Goal: Register for event/course

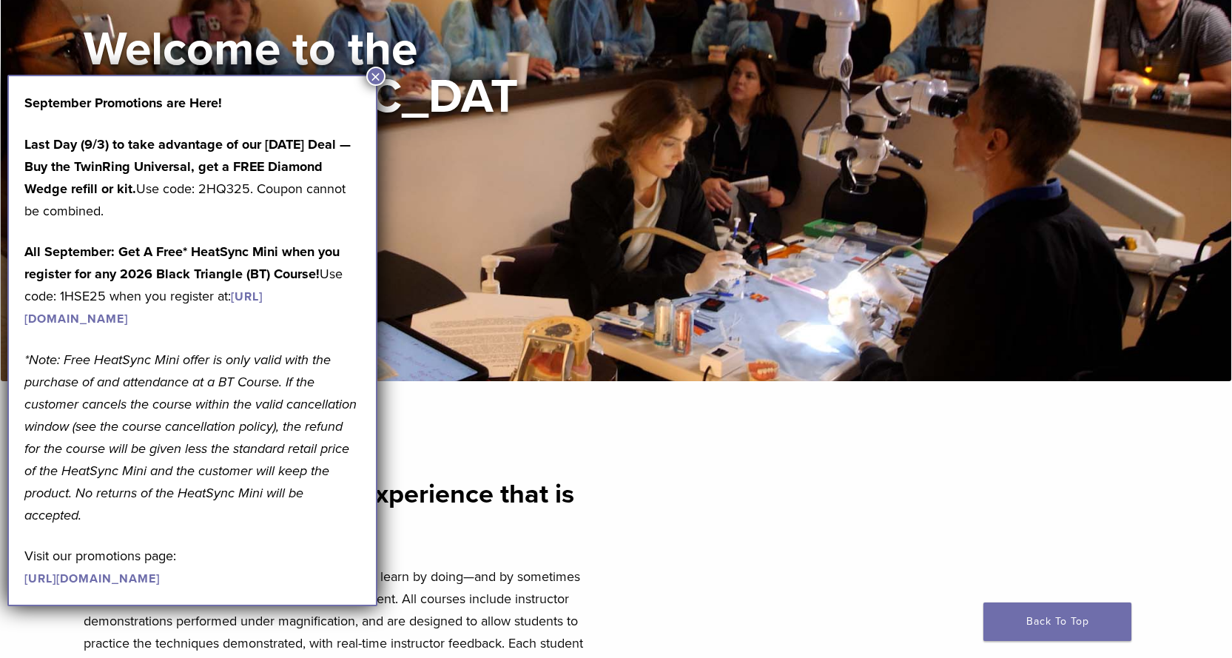
scroll to position [222, 0]
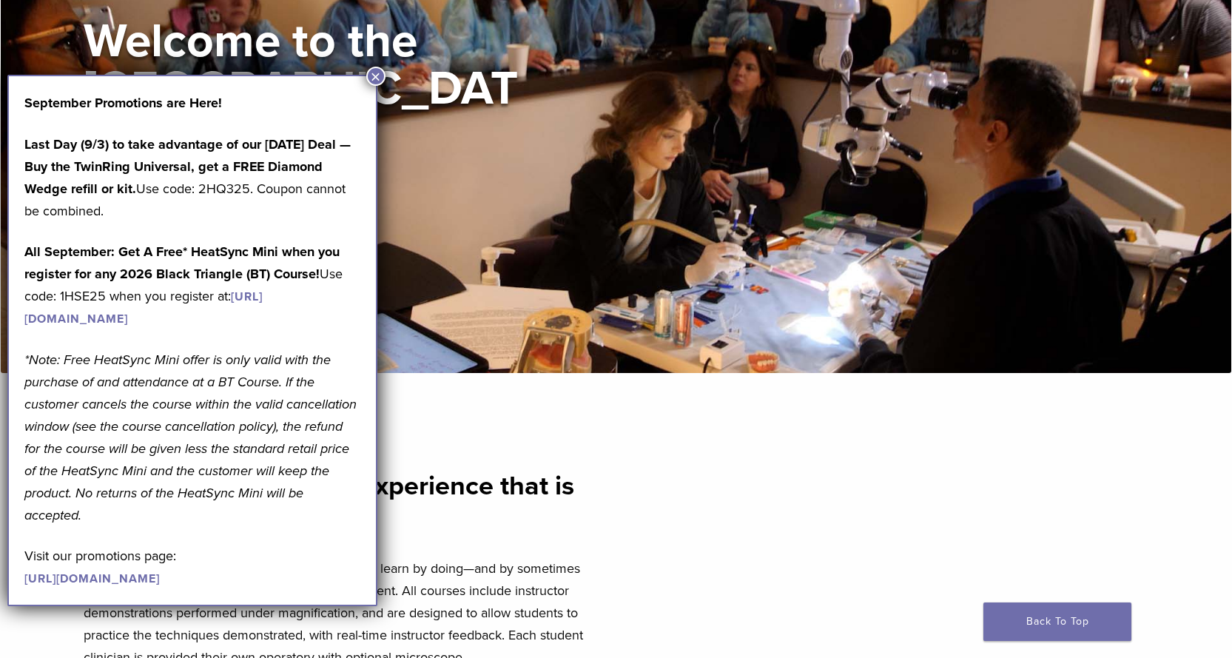
click at [380, 77] on button "×" at bounding box center [375, 76] width 19 height 19
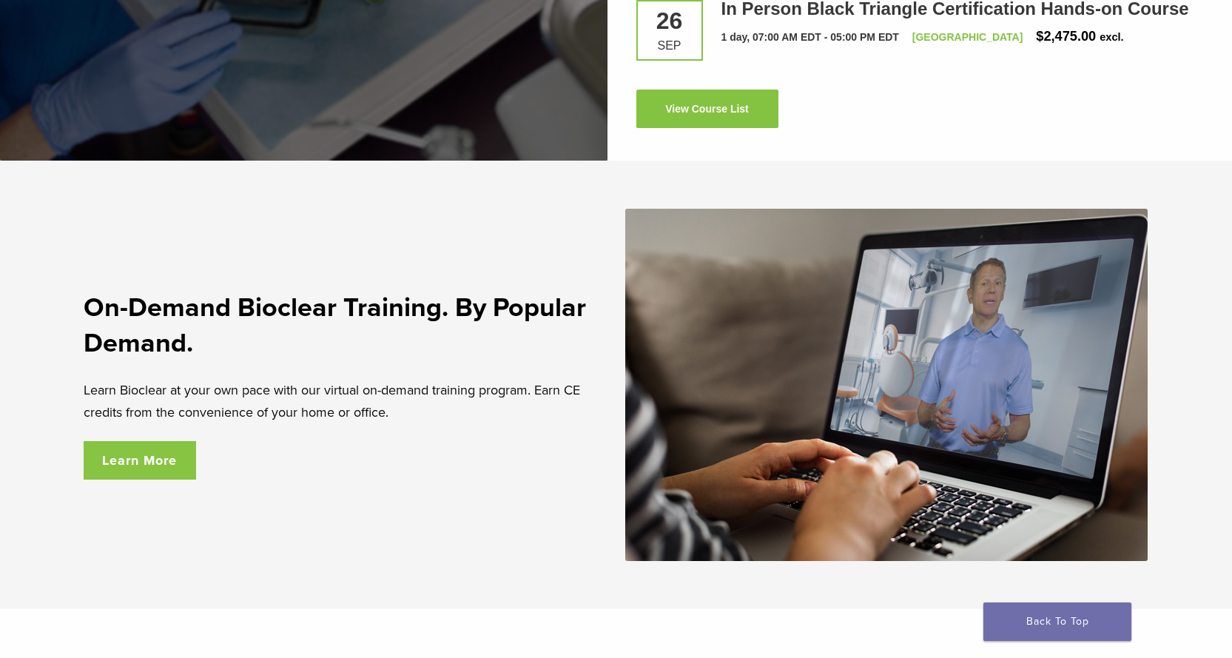
scroll to position [2383, 0]
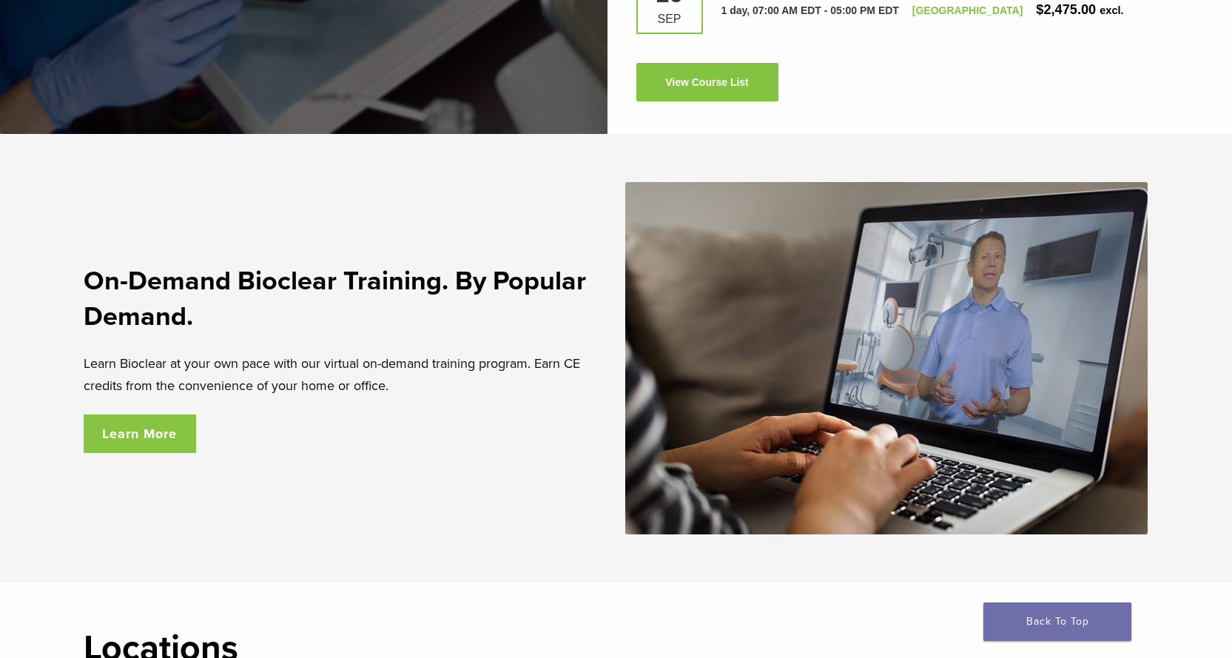
click at [127, 432] on link "Learn More" at bounding box center [140, 433] width 113 height 38
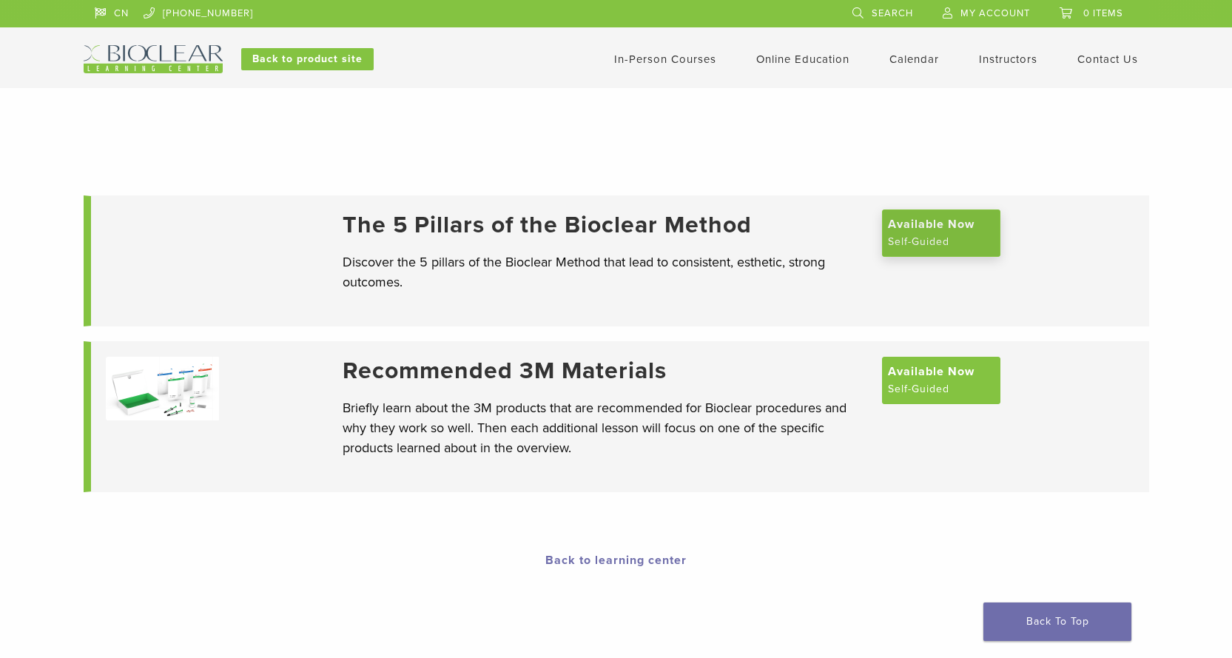
click at [932, 232] on span "Available Now" at bounding box center [931, 224] width 87 height 18
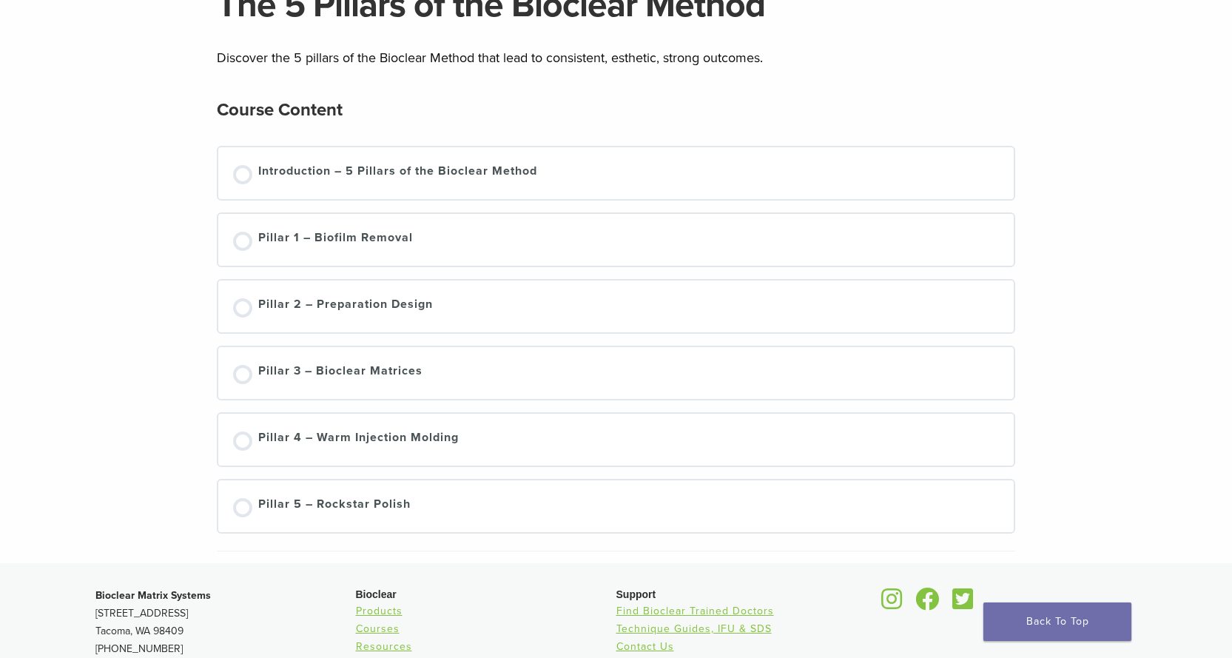
scroll to position [74, 0]
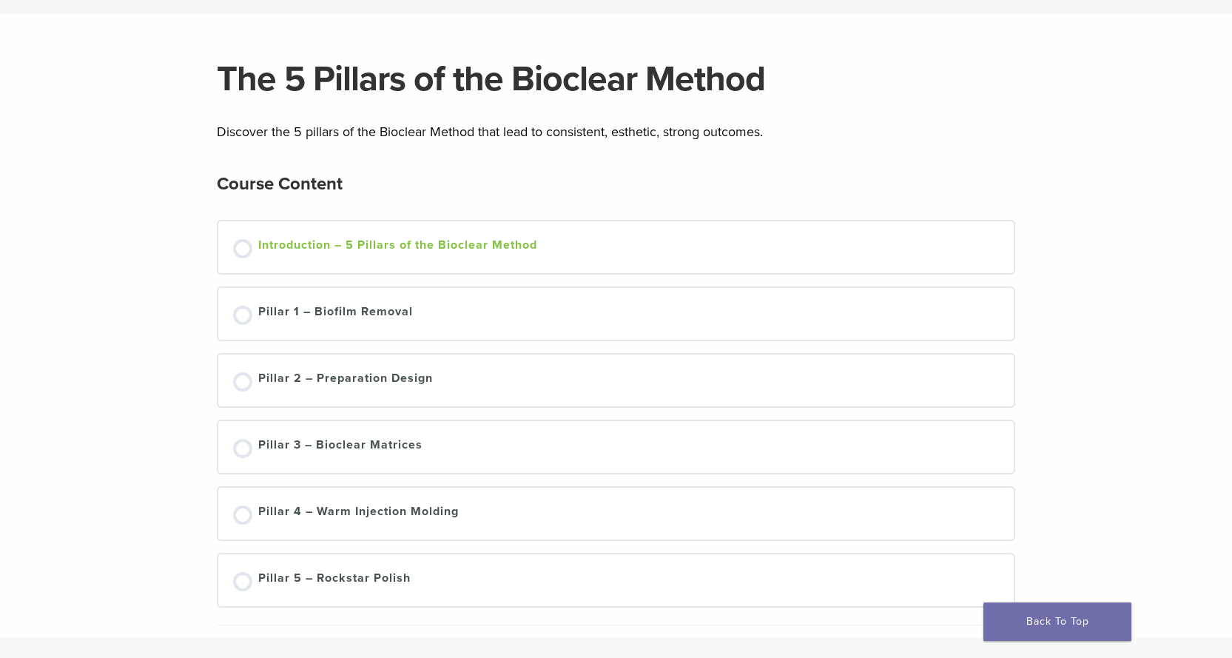
click at [243, 251] on div at bounding box center [242, 248] width 19 height 19
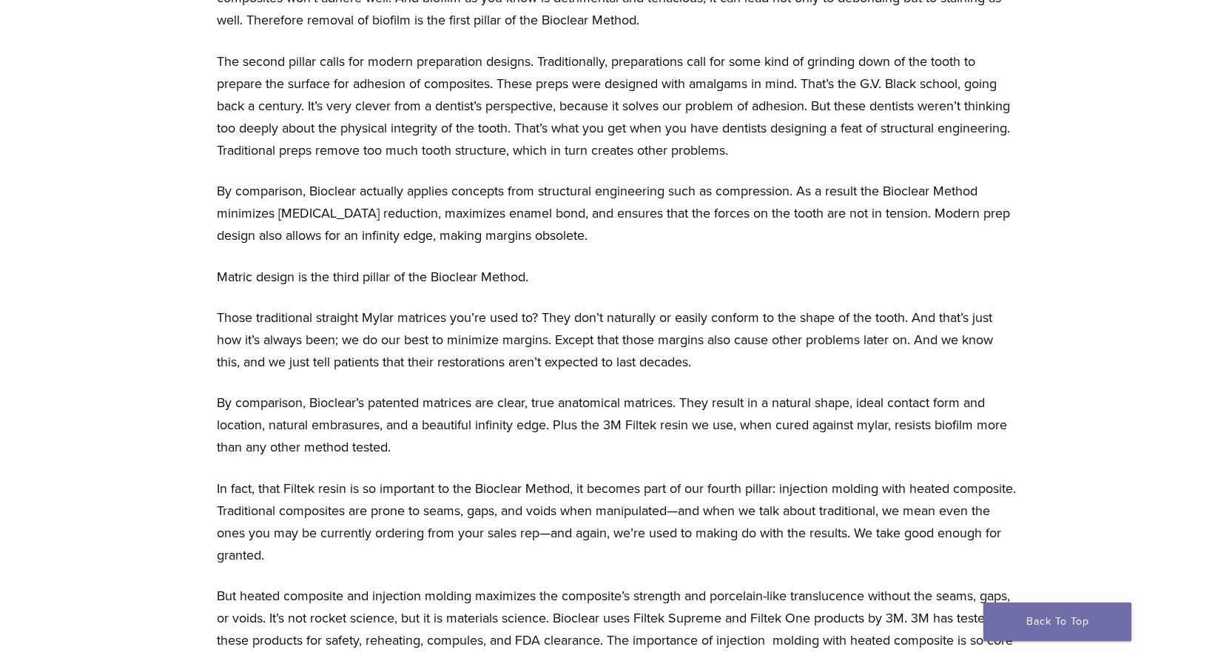
scroll to position [1480, 0]
